Goal: Task Accomplishment & Management: Use online tool/utility

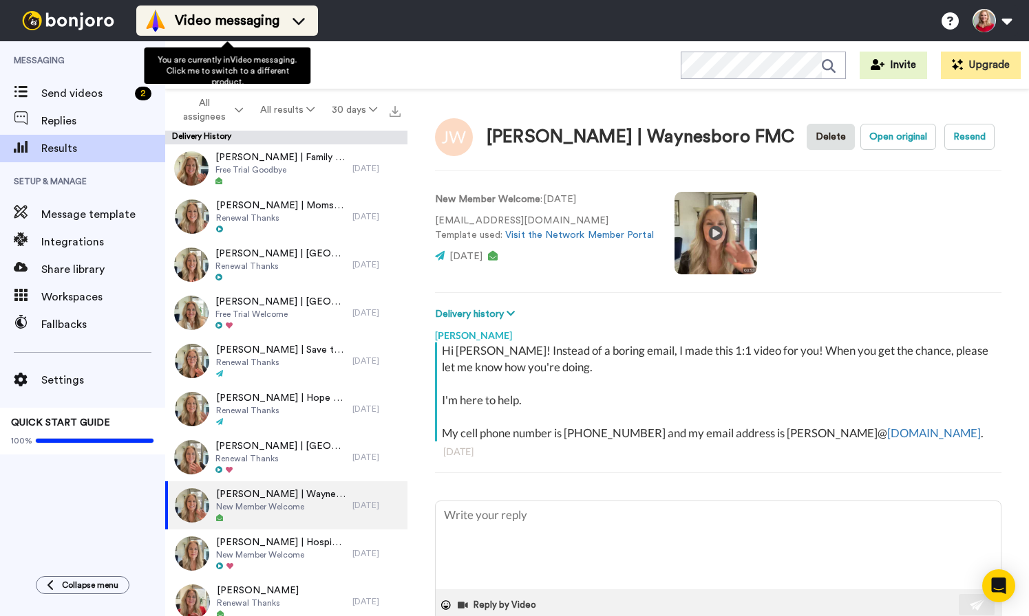
click at [232, 25] on span "Video messaging" at bounding box center [227, 20] width 105 height 19
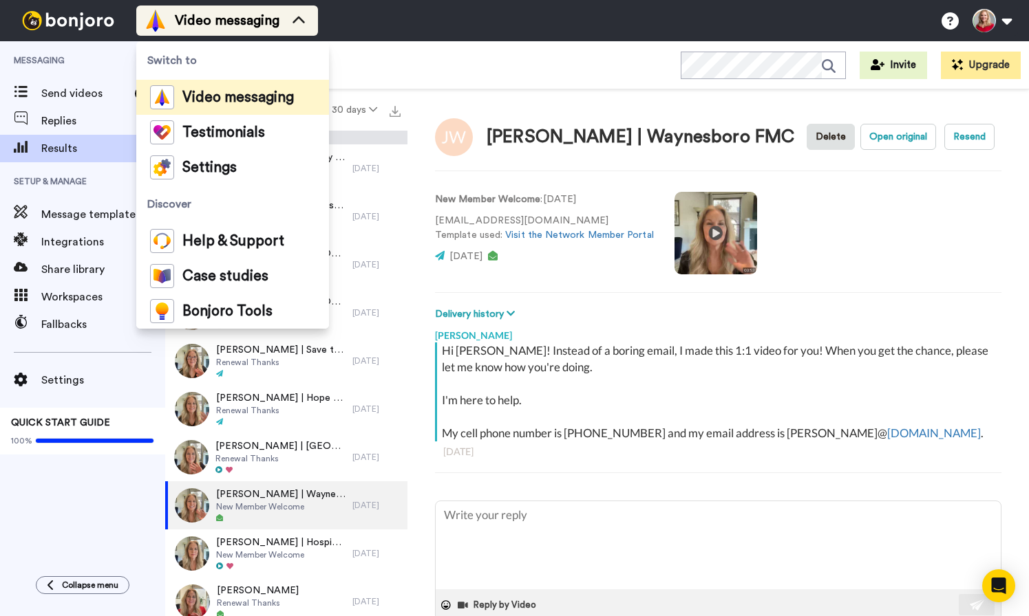
type textarea "x"
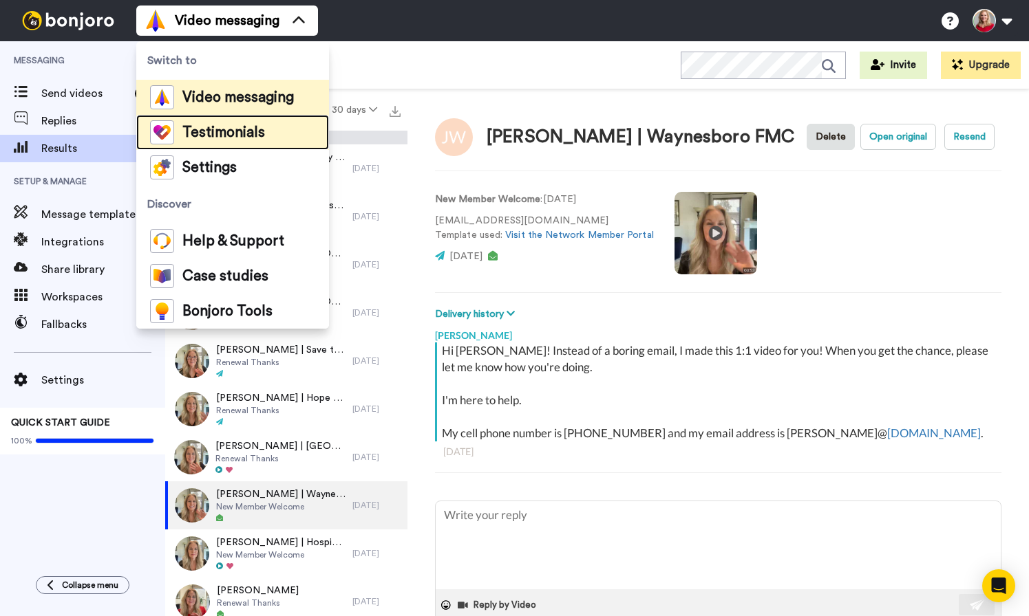
click at [205, 129] on span "Testimonials" at bounding box center [223, 133] width 83 height 14
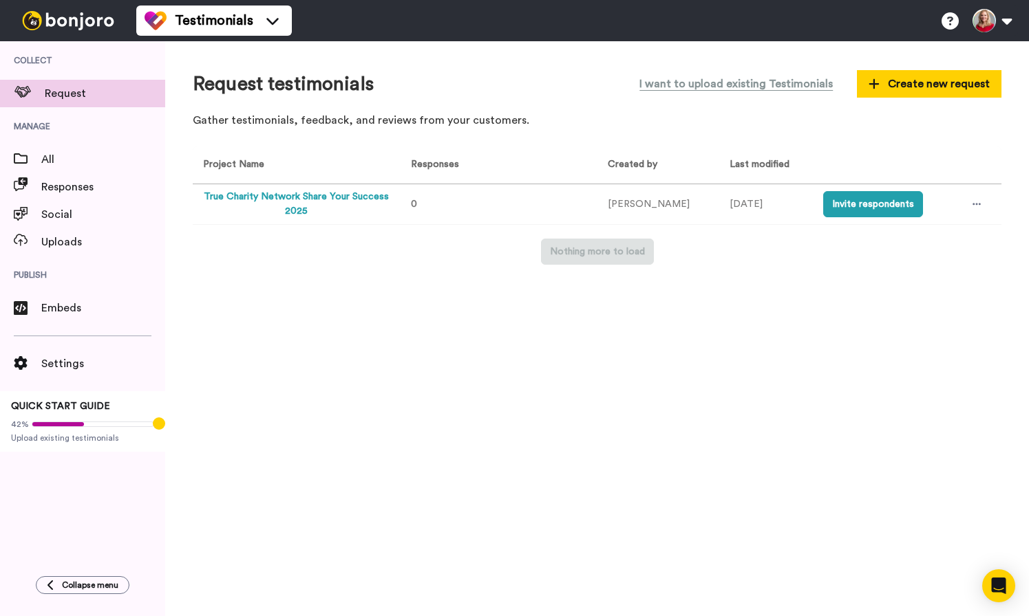
click at [306, 200] on button "True Charity Network Share Your Success 2025" at bounding box center [296, 204] width 186 height 29
